Goal: Task Accomplishment & Management: Complete application form

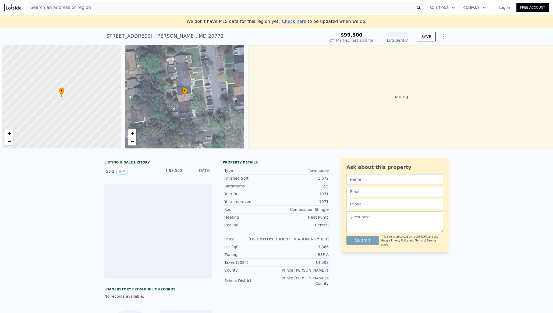
scroll to position [0, 2]
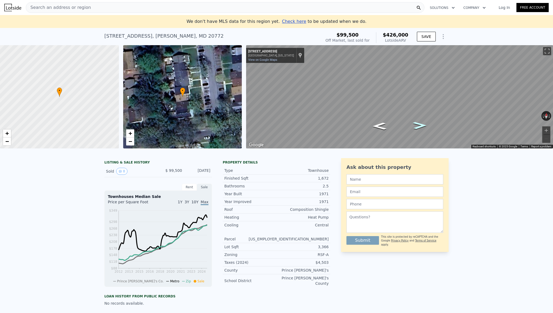
click at [415, 127] on icon "Go East, Binghampton Pl" at bounding box center [420, 125] width 26 height 10
click at [192, 187] on div "Rent" at bounding box center [189, 187] width 15 height 7
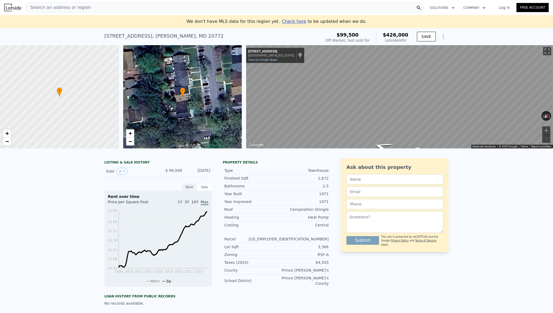
click at [205, 189] on div "Sale" at bounding box center [204, 187] width 15 height 7
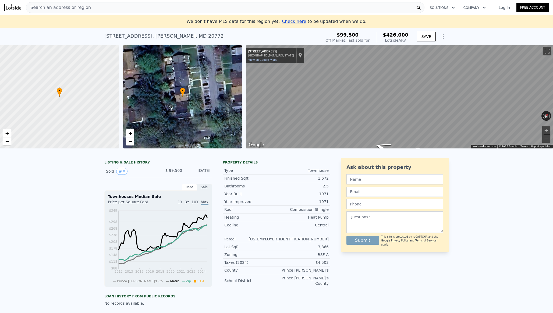
click at [298, 22] on span "Check here" at bounding box center [294, 21] width 24 height 5
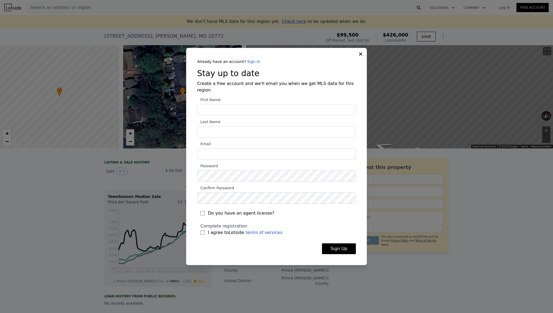
click at [257, 106] on input "First Name" at bounding box center [276, 109] width 159 height 11
type input "Andre"
type input "Williams"
type input "andre.williams@horiznhomes.com"
click at [361, 57] on icon at bounding box center [360, 53] width 5 height 5
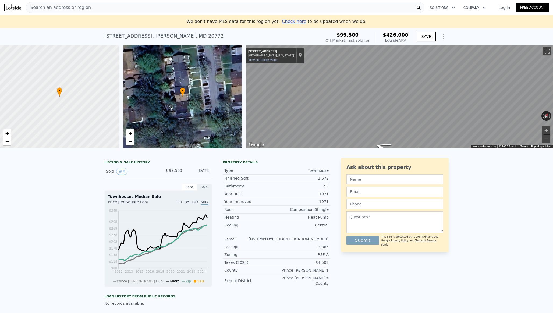
click at [504, 7] on link "Log In" at bounding box center [504, 7] width 24 height 5
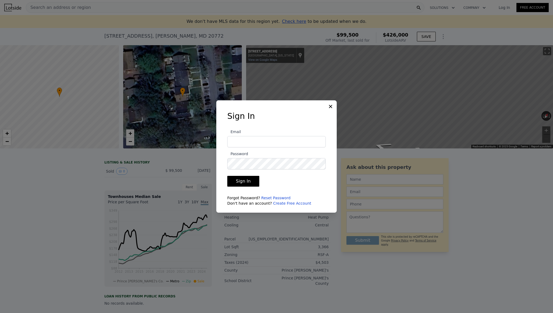
type input "andre.williams@horiznhomes.com"
click at [246, 183] on button "Sign In" at bounding box center [243, 181] width 32 height 11
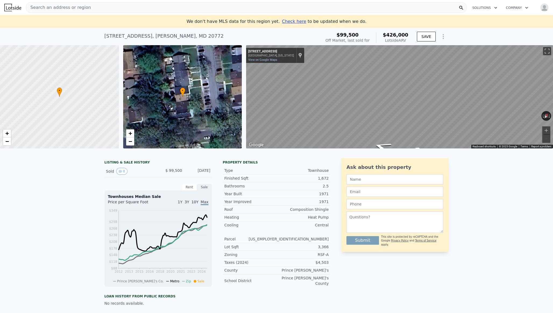
click at [292, 22] on span "Check here" at bounding box center [294, 21] width 24 height 5
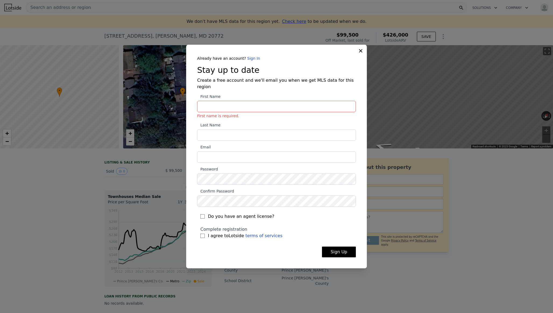
click at [251, 65] on div "Already have an account? Sign In Stay up to date Create a free account and we'l…" at bounding box center [277, 161] width 176 height 210
click at [251, 60] on link "Sign In" at bounding box center [253, 58] width 13 height 4
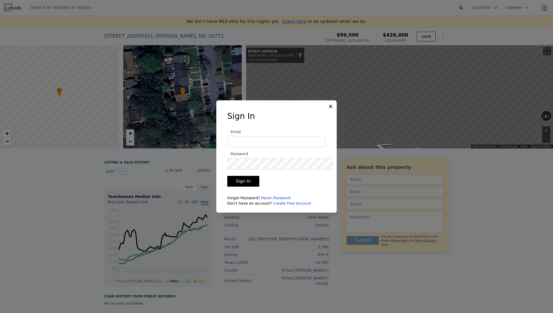
type input "andre.williams@horiznhomes.com"
click at [242, 181] on button "Sign In" at bounding box center [243, 181] width 32 height 11
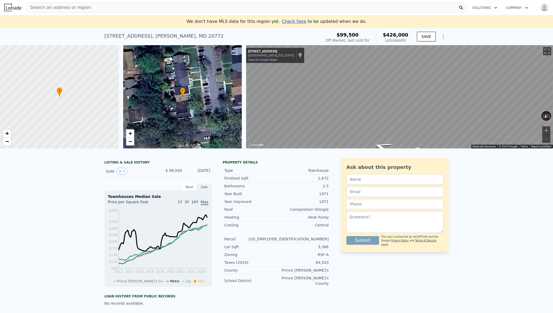
click at [287, 22] on span "Check here" at bounding box center [294, 21] width 24 height 5
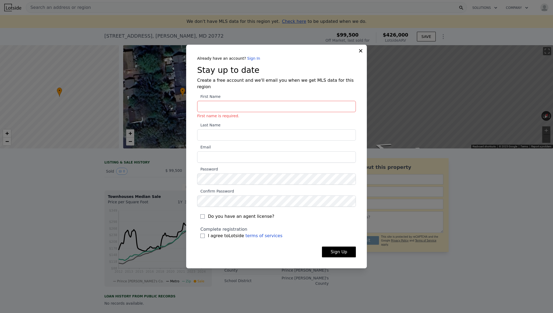
click at [250, 61] on link "Sign In" at bounding box center [253, 58] width 13 height 4
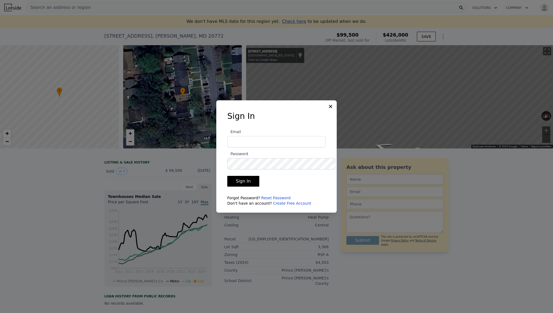
type input "andre.williams@horiznhomes.com"
click at [246, 178] on button "Sign In" at bounding box center [243, 181] width 32 height 11
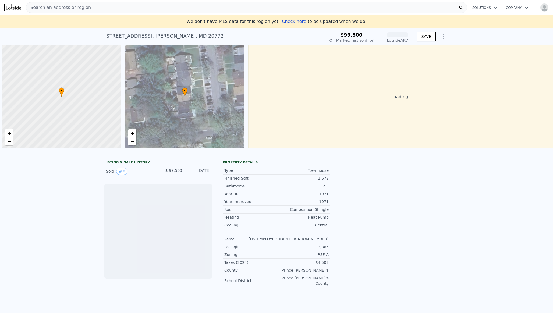
scroll to position [0, 2]
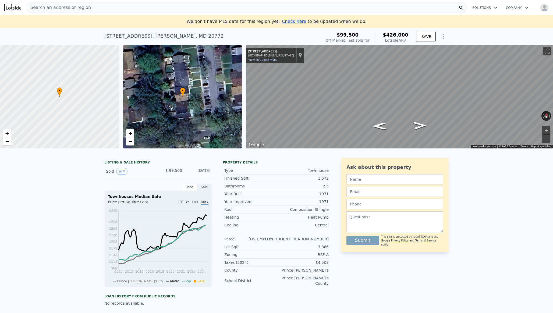
click at [298, 24] on span "Check here" at bounding box center [294, 21] width 24 height 5
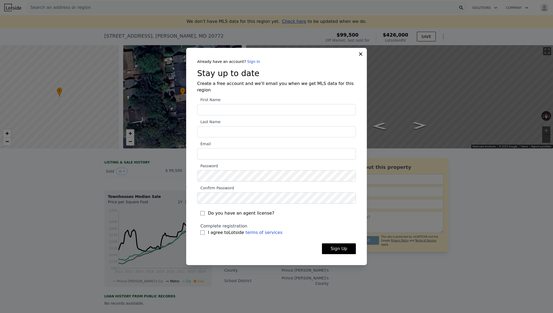
click at [363, 56] on icon at bounding box center [360, 53] width 5 height 5
